Goal: Obtain resource: Download file/media

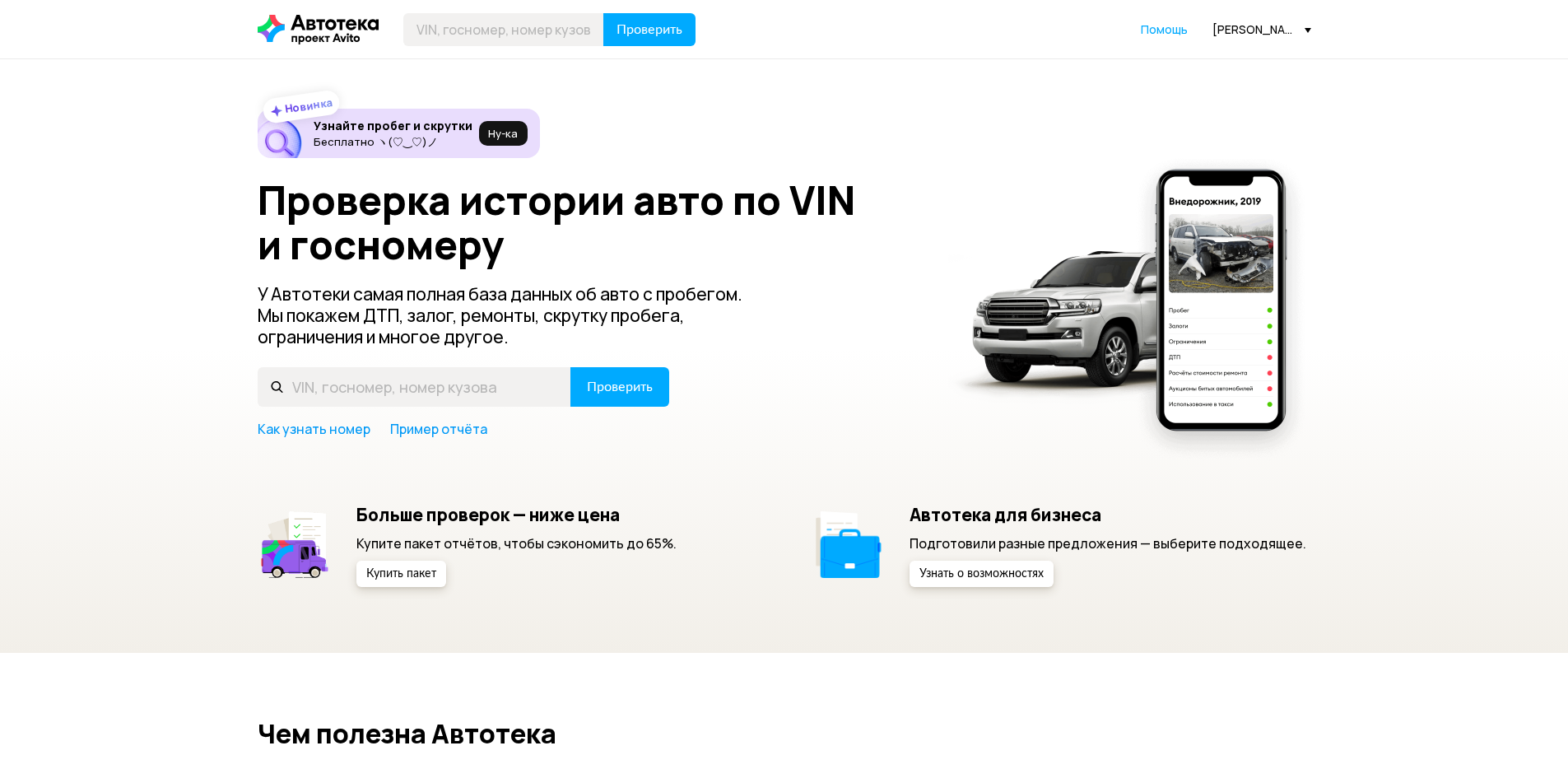
click at [1245, 26] on div "d.kudryashov@freshauto.ru" at bounding box center [1262, 29] width 99 height 15
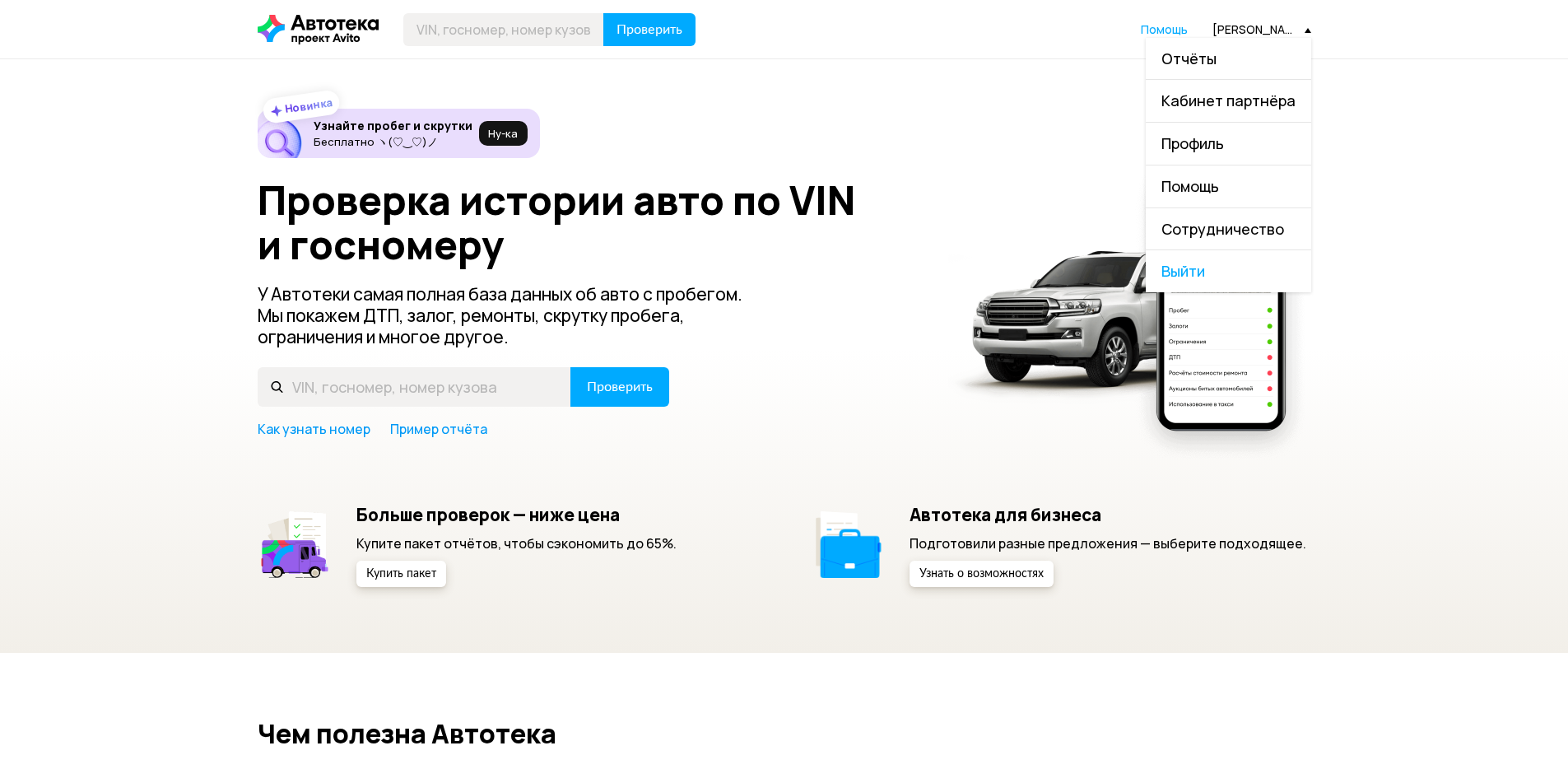
click at [1199, 70] on link "Отчёты" at bounding box center [1229, 59] width 166 height 42
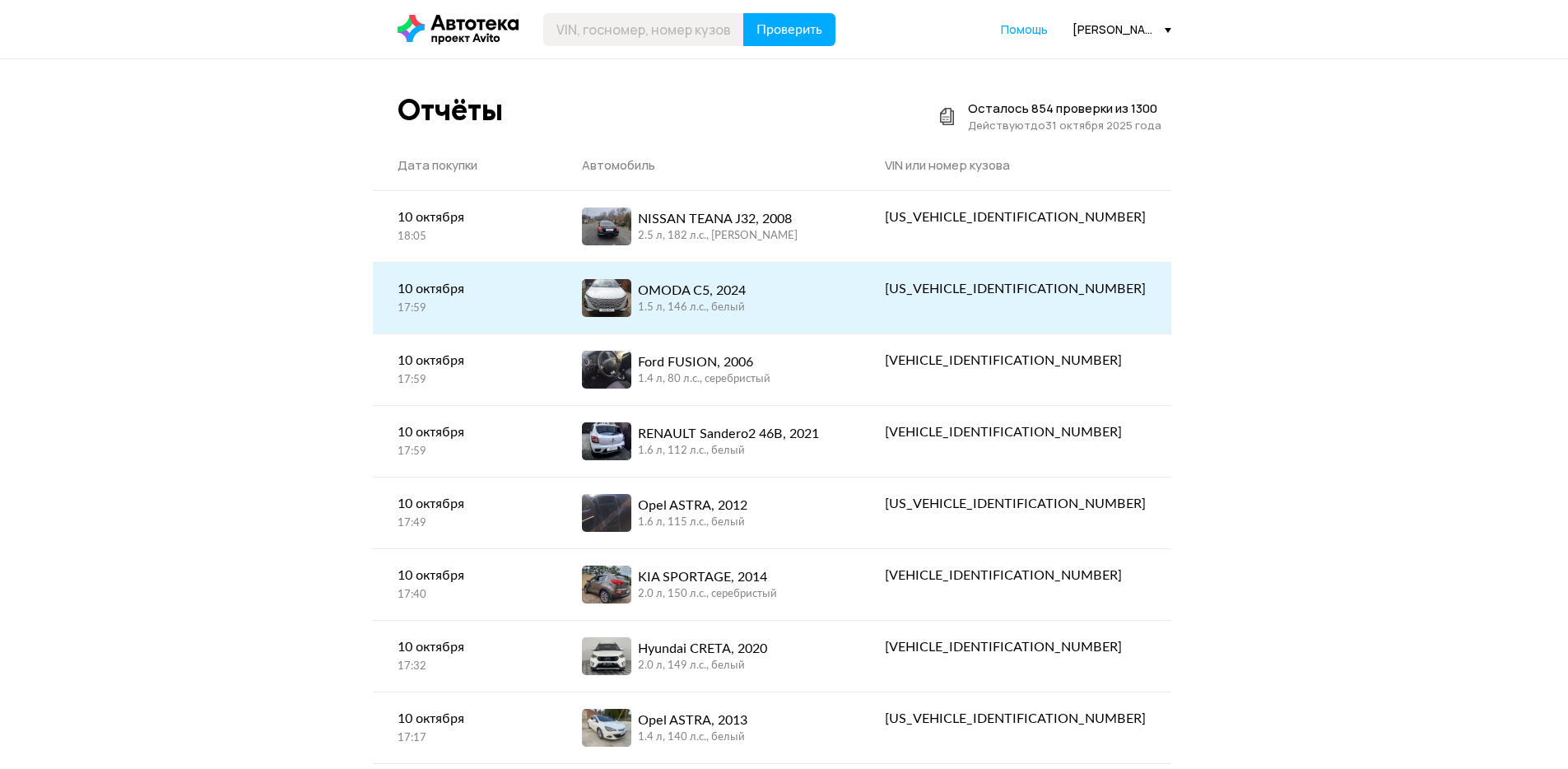
click at [836, 304] on div "OMODA C5, 2024 1.5 л, 146 л.c., белый" at bounding box center [708, 298] width 253 height 38
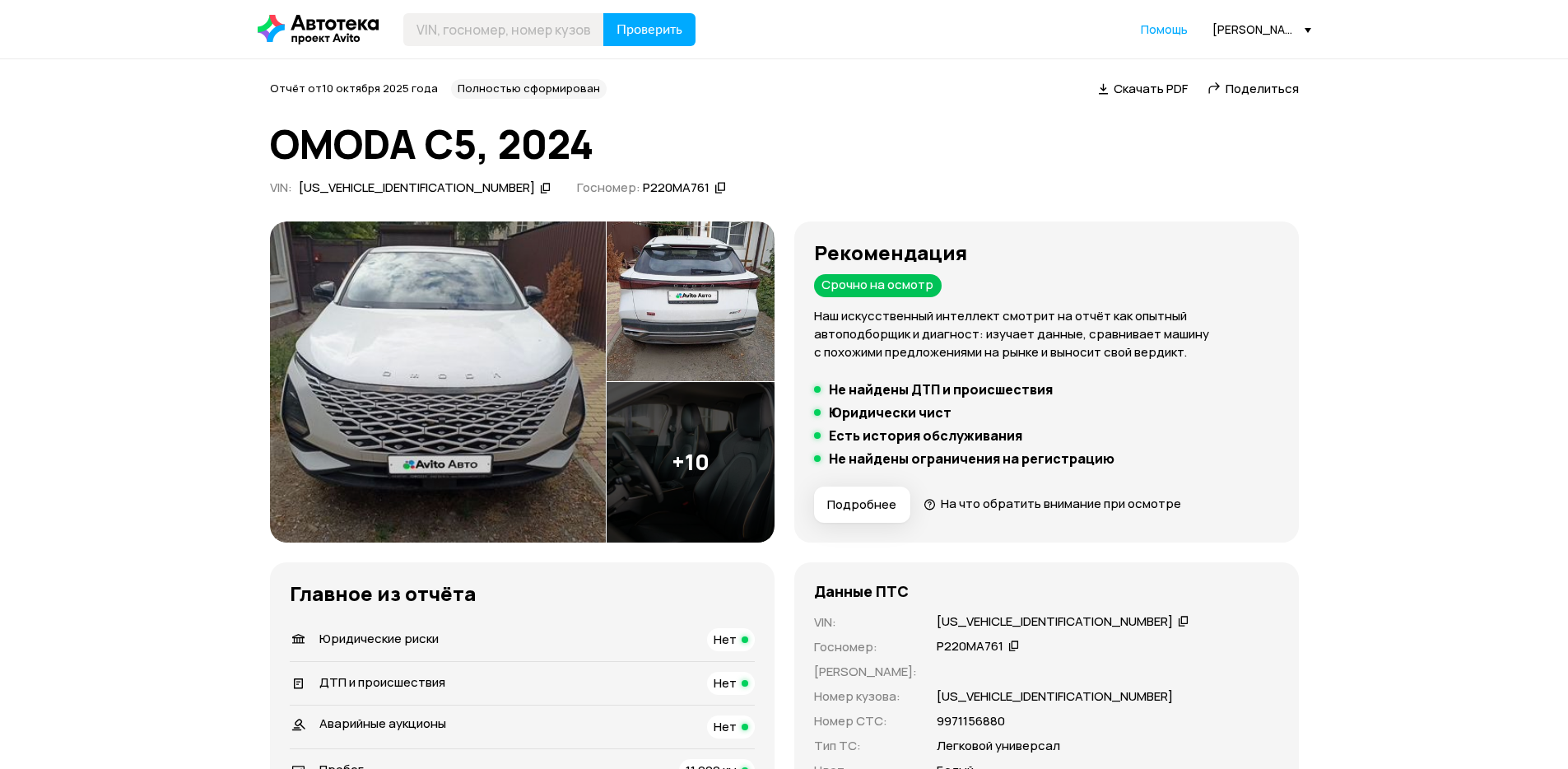
click at [1155, 93] on span "Скачать PDF" at bounding box center [1150, 88] width 74 height 17
click at [1284, 224] on div "Рекомендация Срочно на осмотр Наш искусственный интеллект смотрит на отчёт как …" at bounding box center [1046, 382] width 504 height 322
click at [395, 188] on div "LVVDB21BXRD565083" at bounding box center [417, 188] width 236 height 17
copy div "LVVDB21BXRD565083"
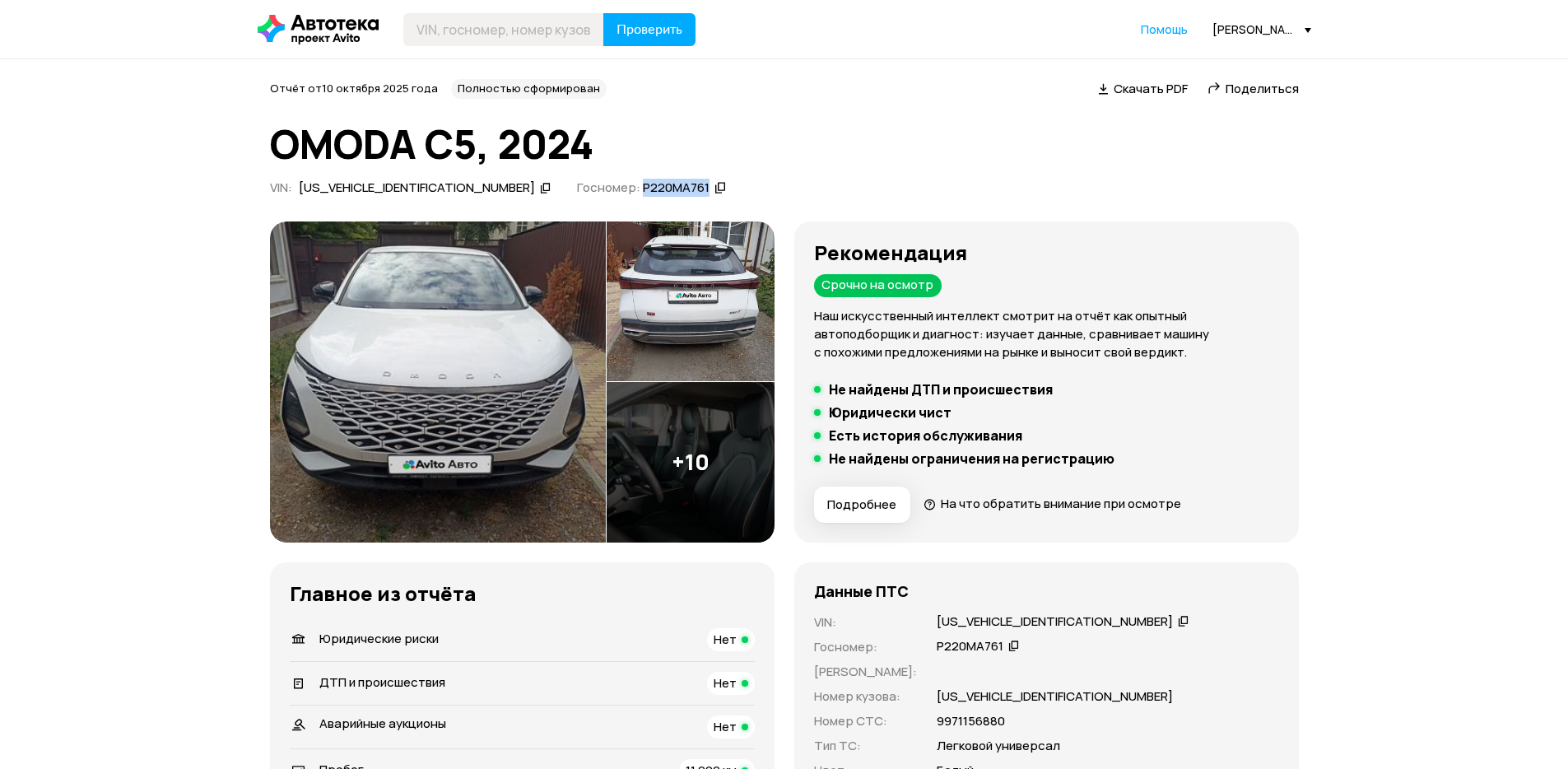
drag, startPoint x: 599, startPoint y: 184, endPoint x: 533, endPoint y: 193, distance: 66.6
click at [640, 193] on div "Р220МА761" at bounding box center [685, 188] width 88 height 17
copy div "Р220МА761"
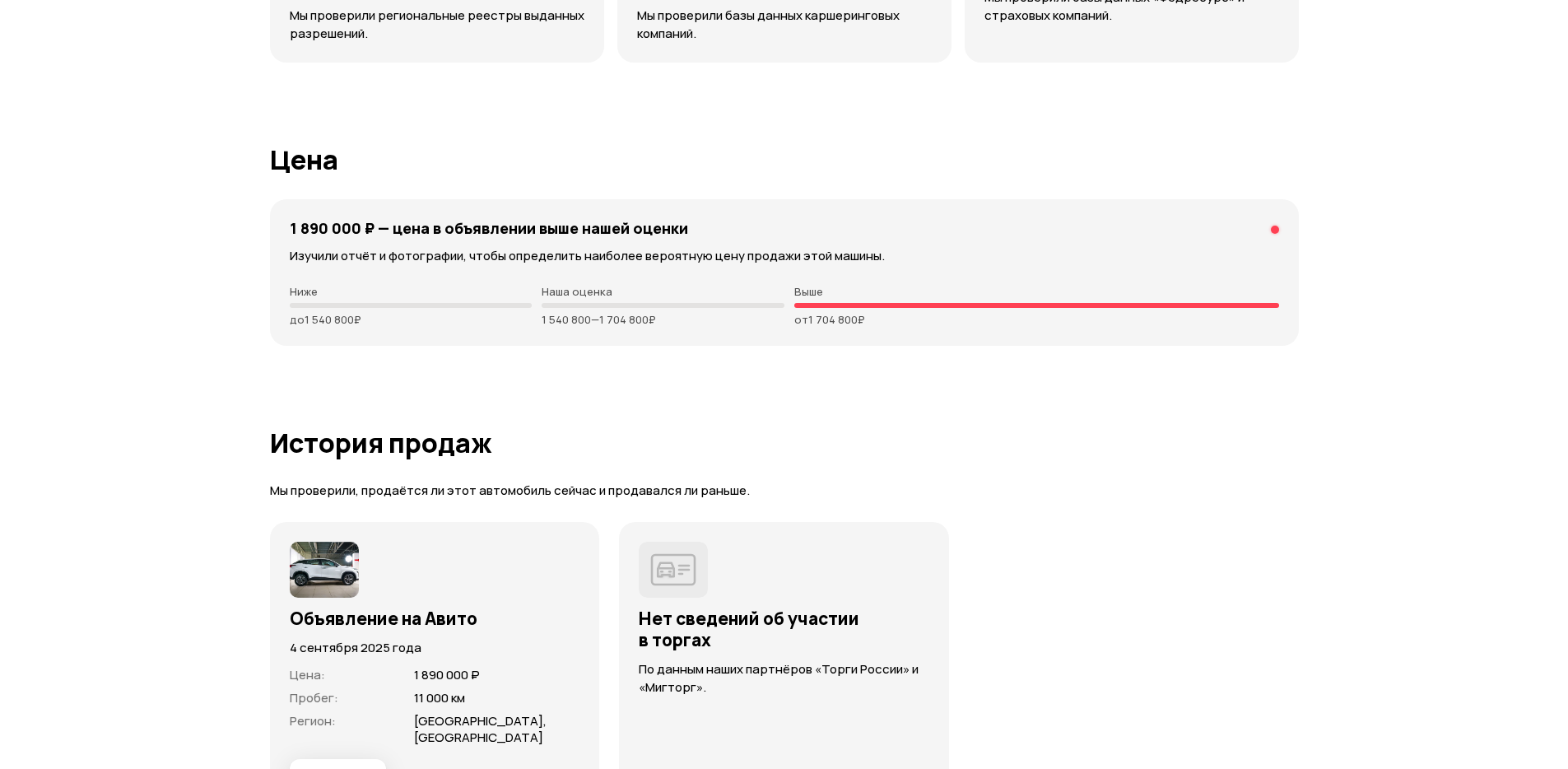
scroll to position [3953, 0]
